Goal: Find specific page/section: Find specific page/section

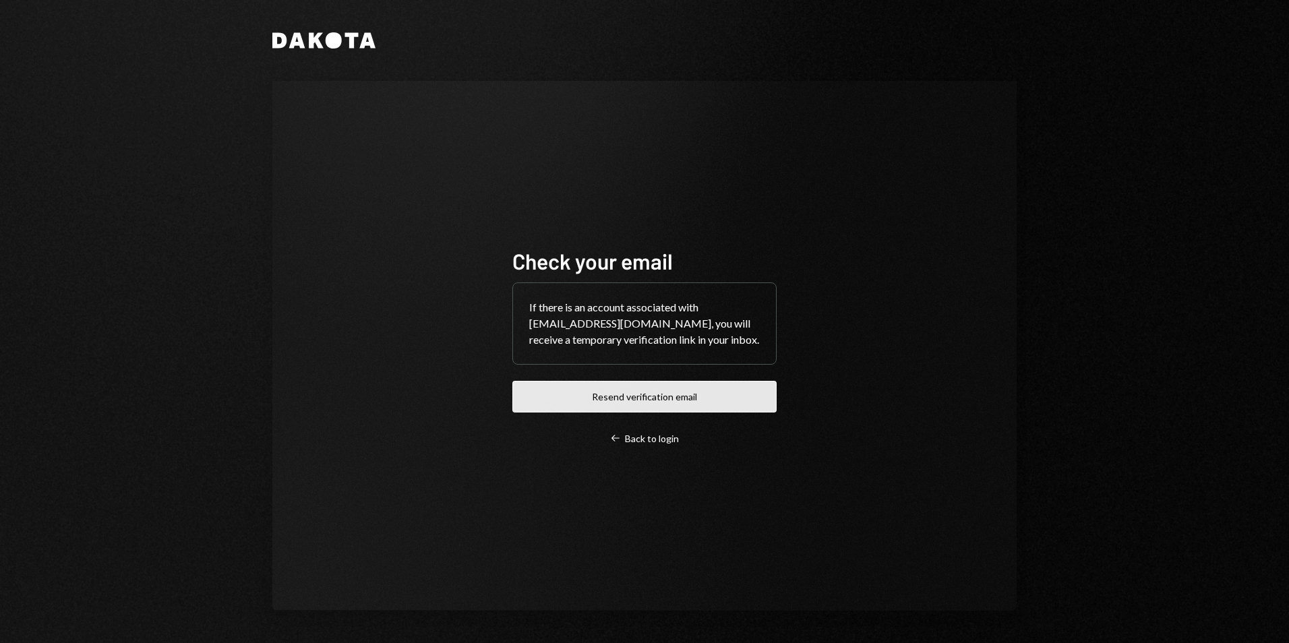
click at [647, 399] on button "Resend verification email" at bounding box center [645, 397] width 264 height 32
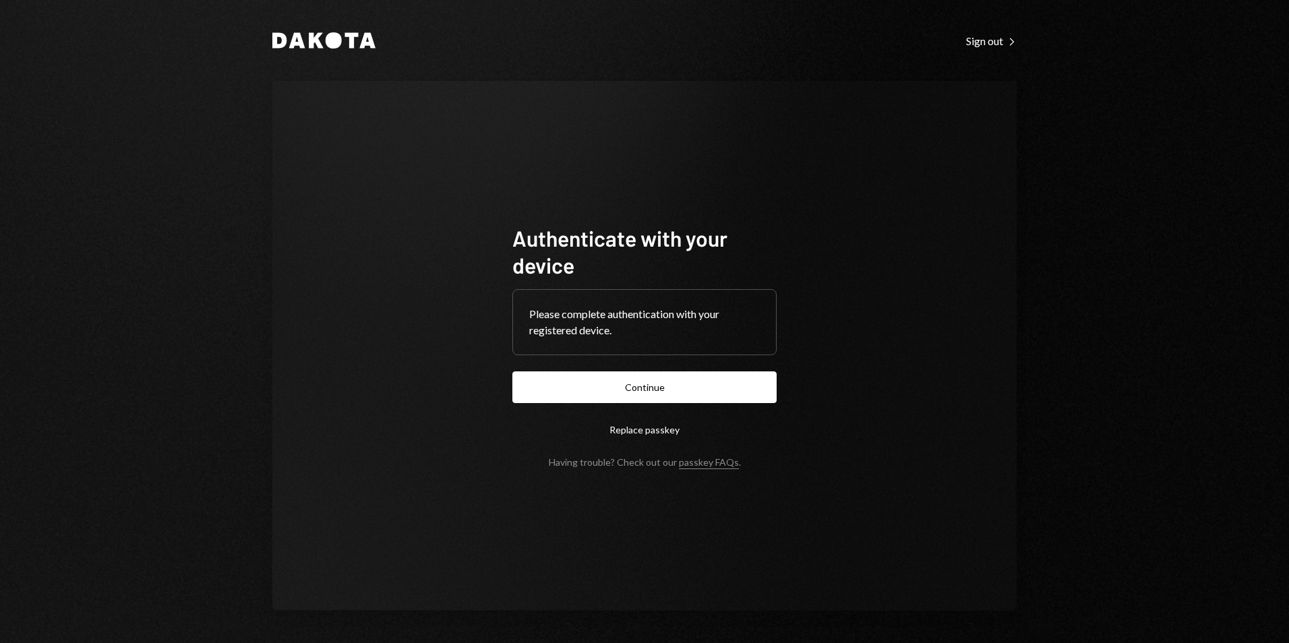
click at [628, 394] on button "Continue" at bounding box center [645, 388] width 264 height 32
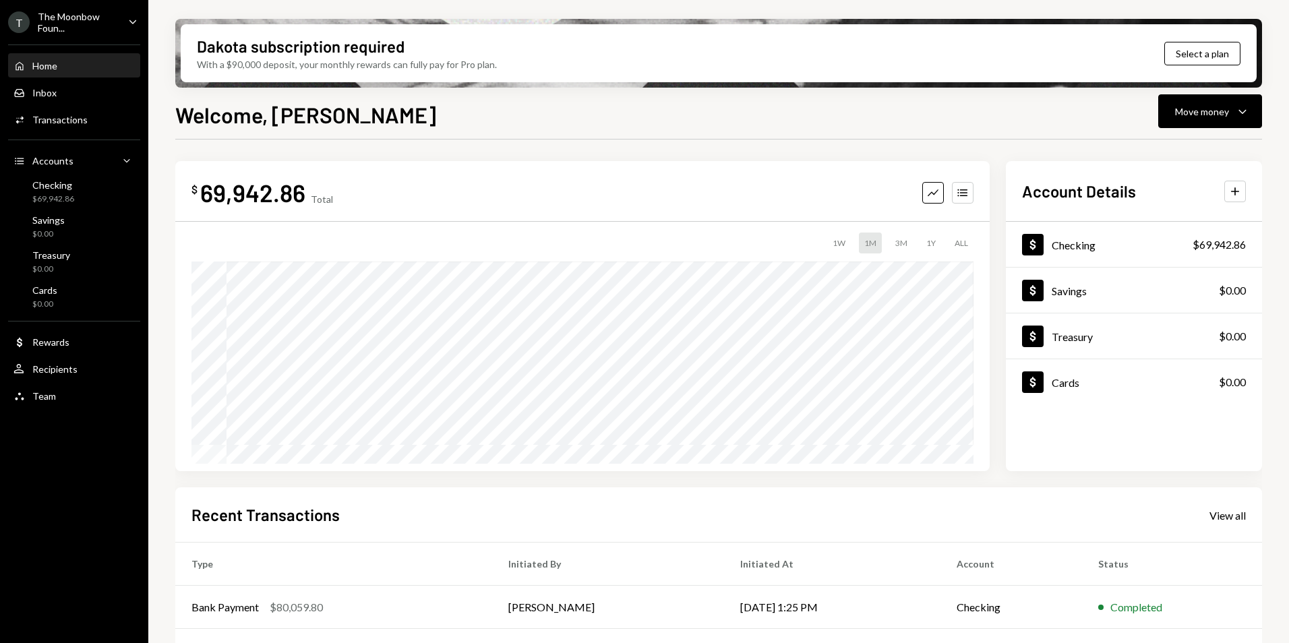
drag, startPoint x: 80, startPoint y: 26, endPoint x: 106, endPoint y: 36, distance: 27.3
click at [81, 26] on div "The Moonbow Foun..." at bounding box center [78, 22] width 80 height 23
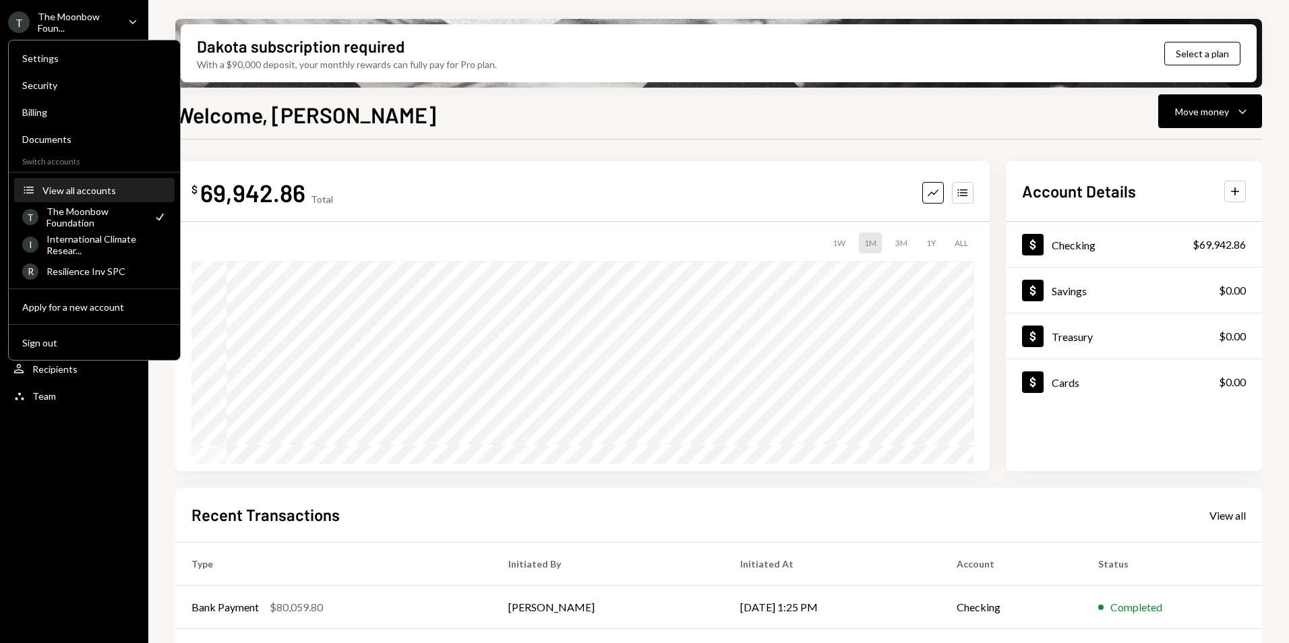
click at [88, 189] on div "View all accounts" at bounding box center [104, 190] width 124 height 11
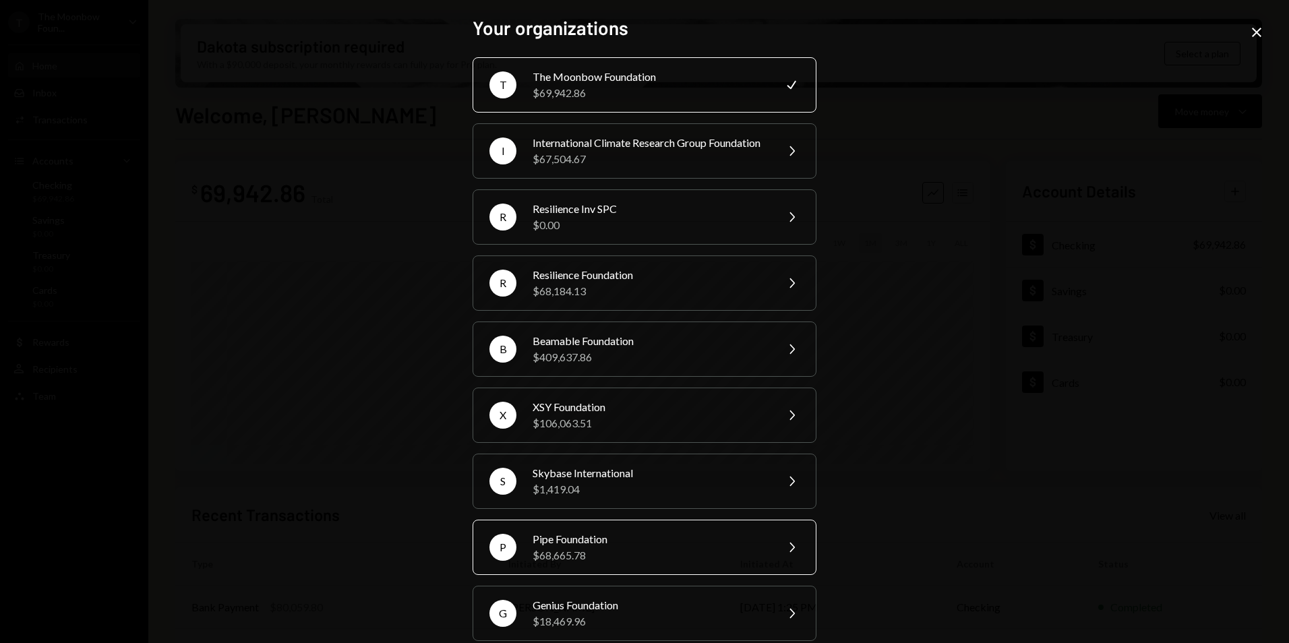
drag, startPoint x: 583, startPoint y: 566, endPoint x: 579, endPoint y: 560, distance: 7.2
click at [583, 564] on div "$68,665.78" at bounding box center [650, 556] width 235 height 16
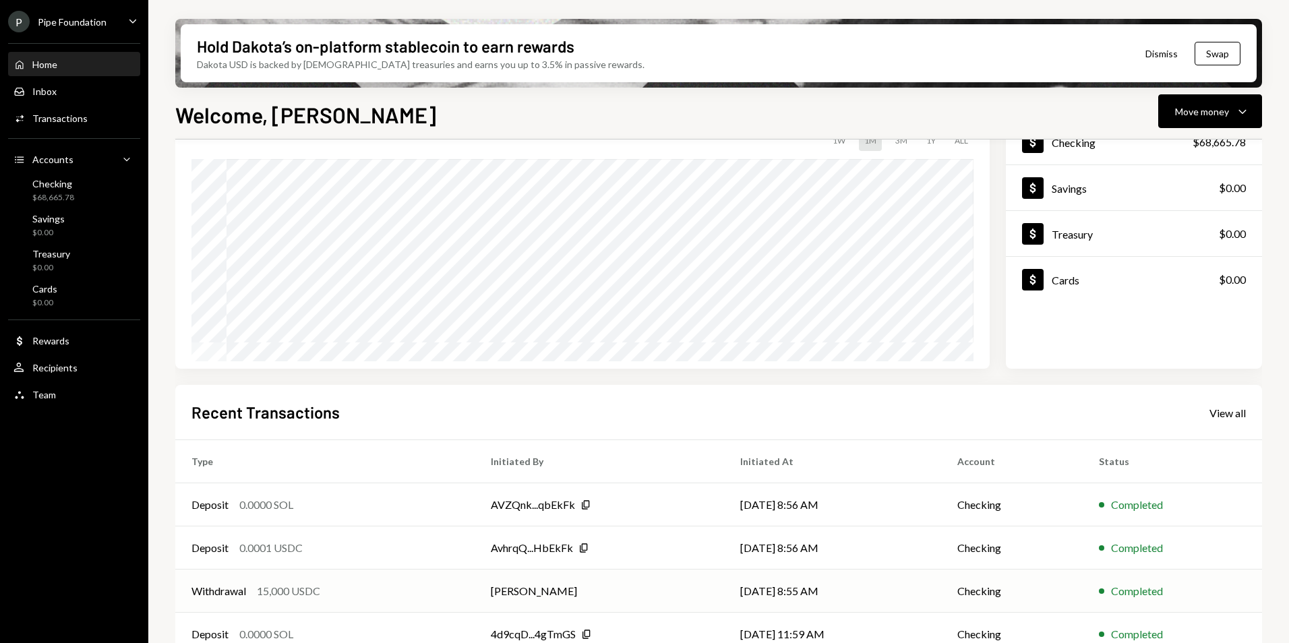
scroll to position [170, 0]
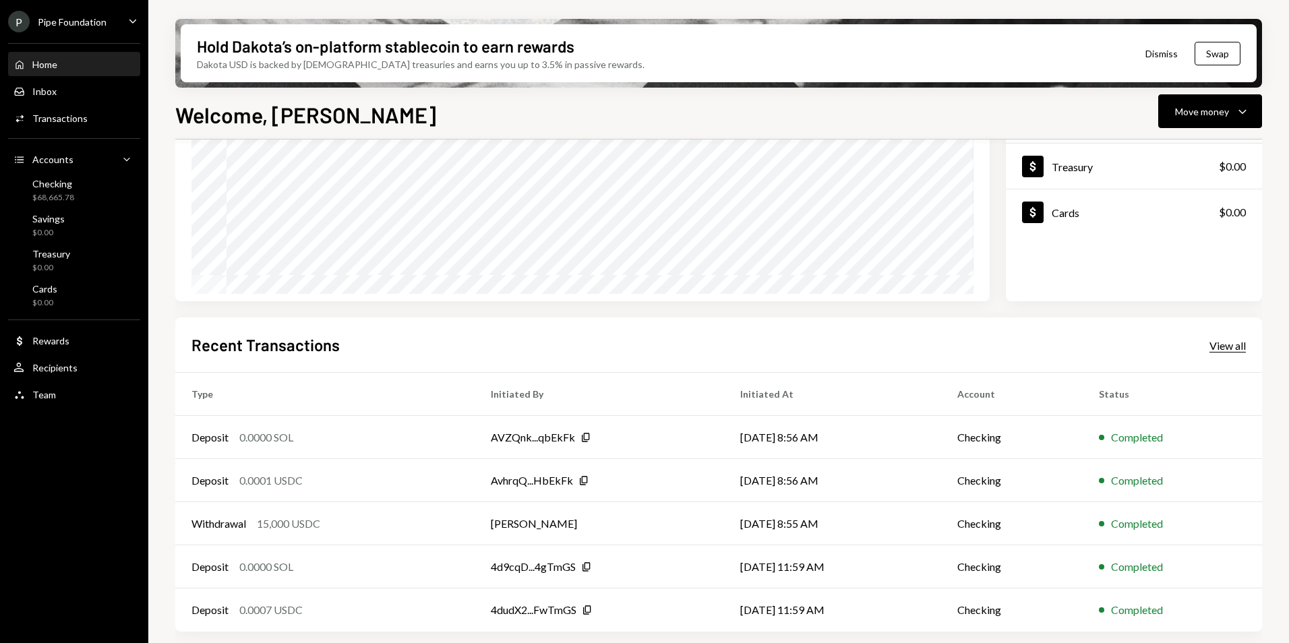
click at [1236, 346] on div "View all" at bounding box center [1228, 345] width 36 height 13
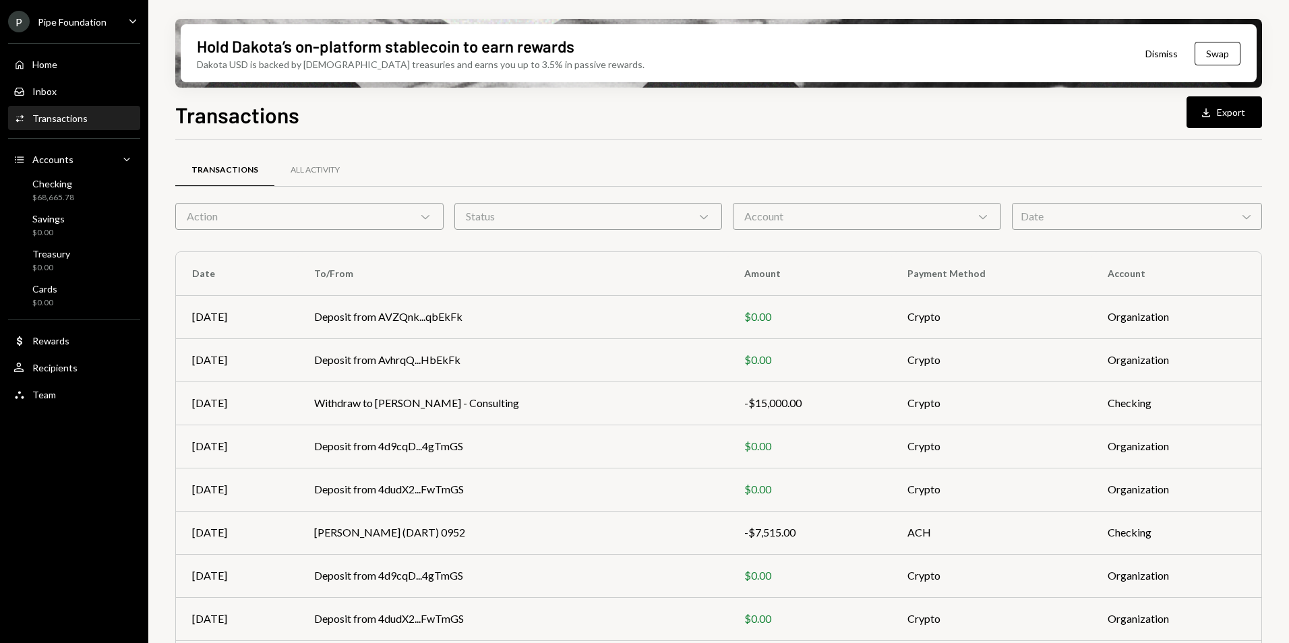
click at [580, 123] on div "Transactions Download Export" at bounding box center [718, 113] width 1087 height 30
